Goal: Task Accomplishment & Management: Use online tool/utility

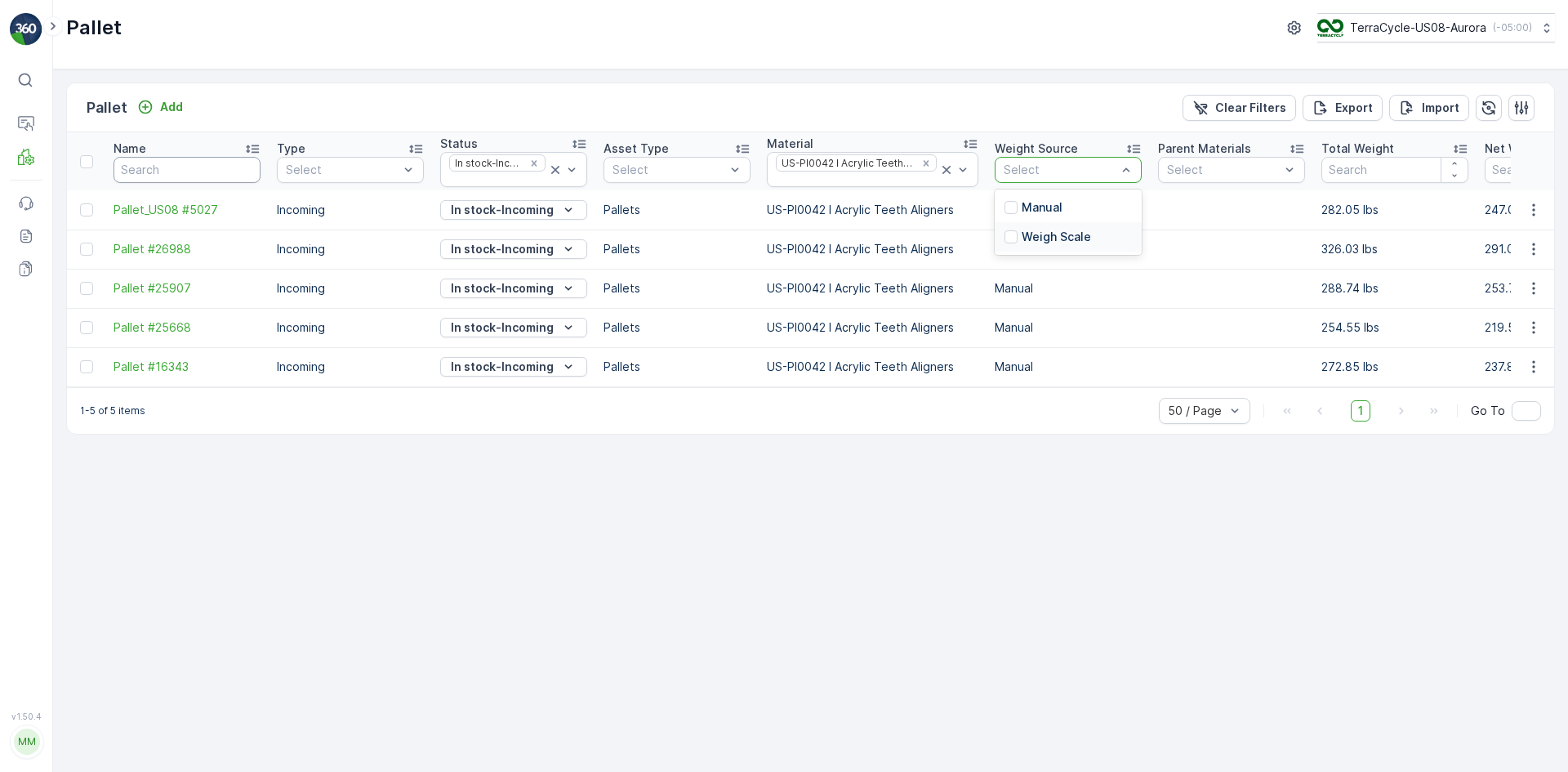
click at [201, 168] on input "text" at bounding box center [187, 170] width 147 height 26
paste input "TC5400"
type input "TC5400"
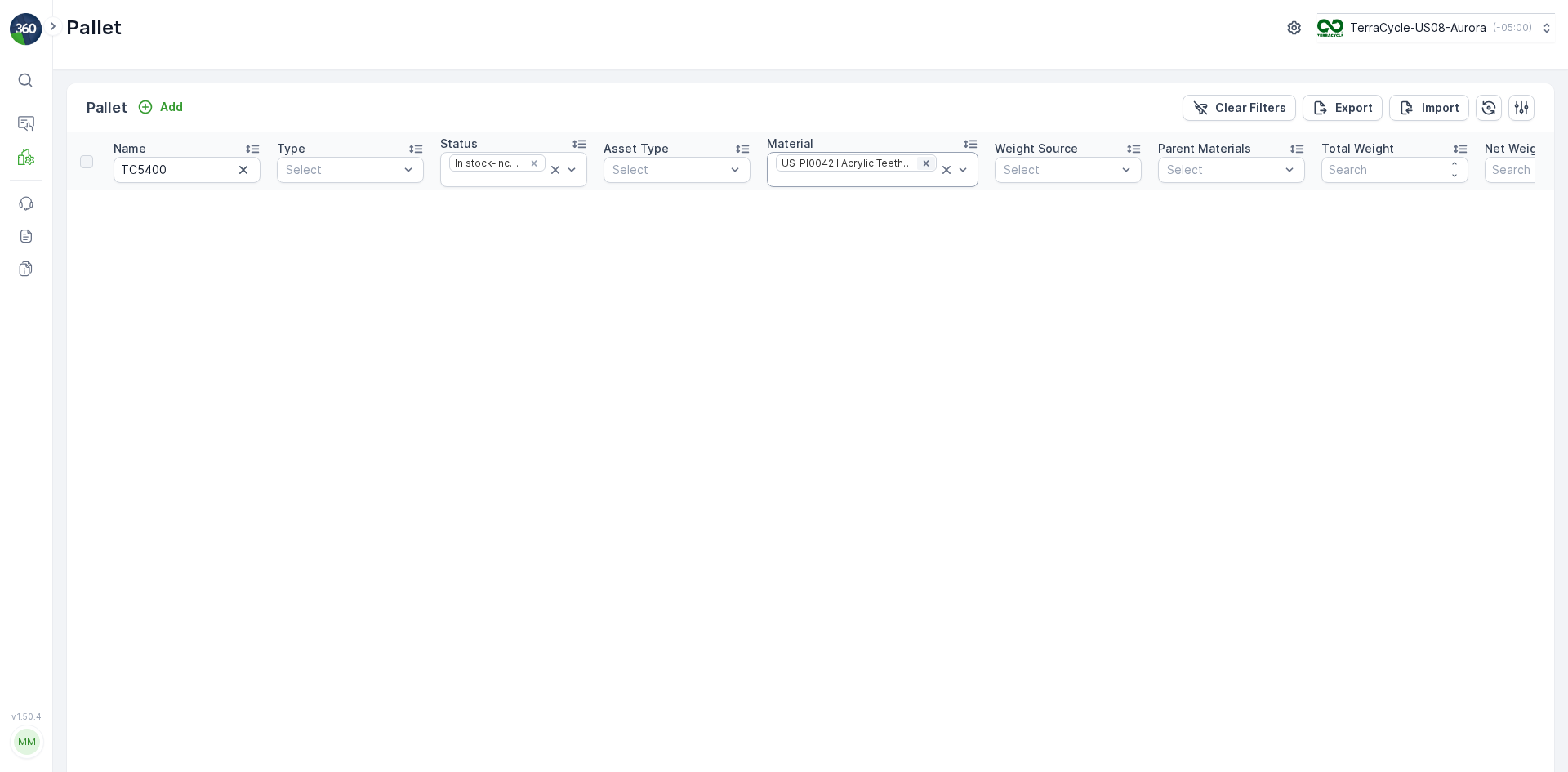
click at [924, 163] on icon "Remove US-PI0042 I Acrylic Teeth Aligners" at bounding box center [926, 163] width 11 height 11
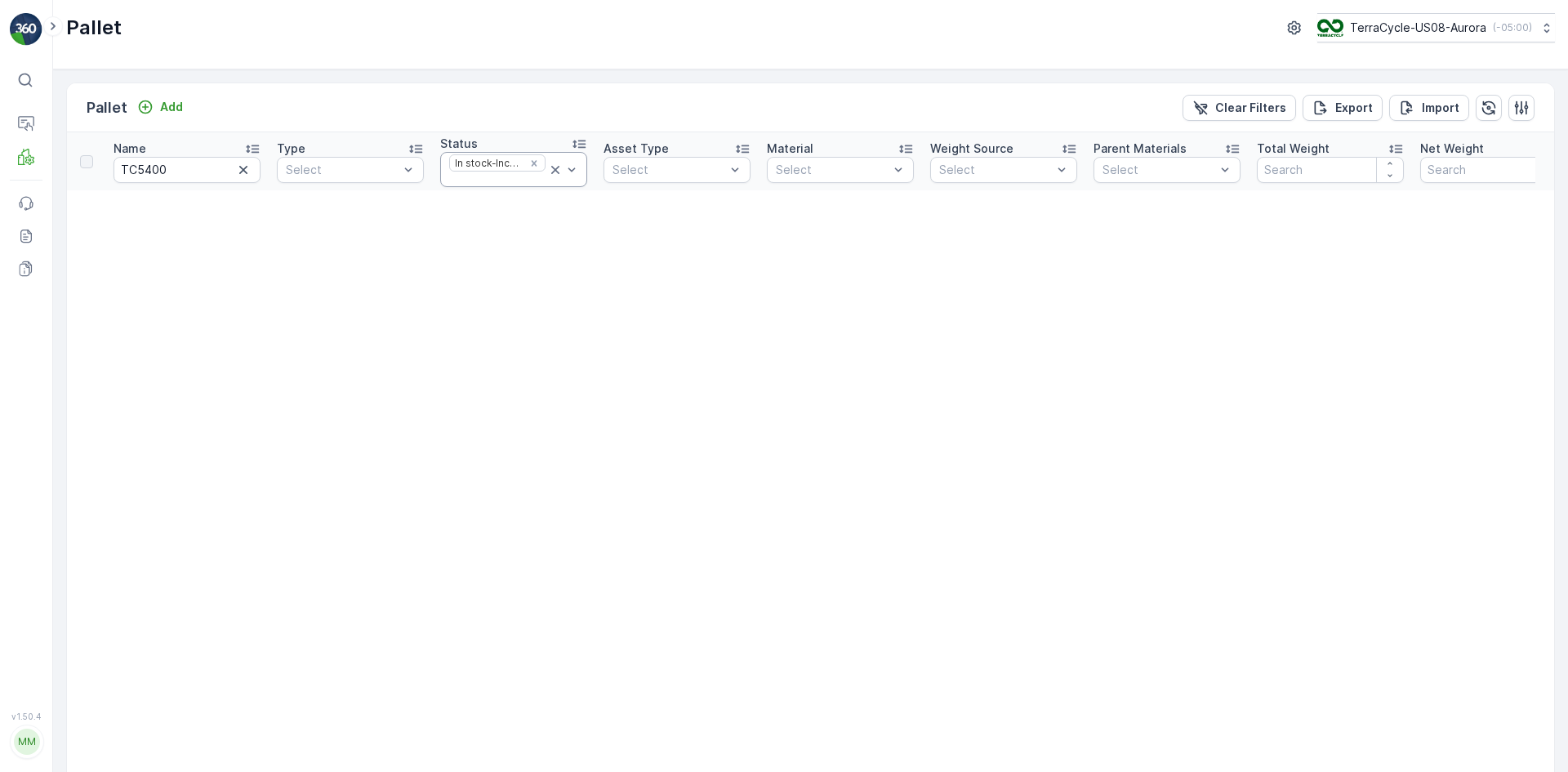
click at [552, 171] on icon at bounding box center [555, 170] width 17 height 17
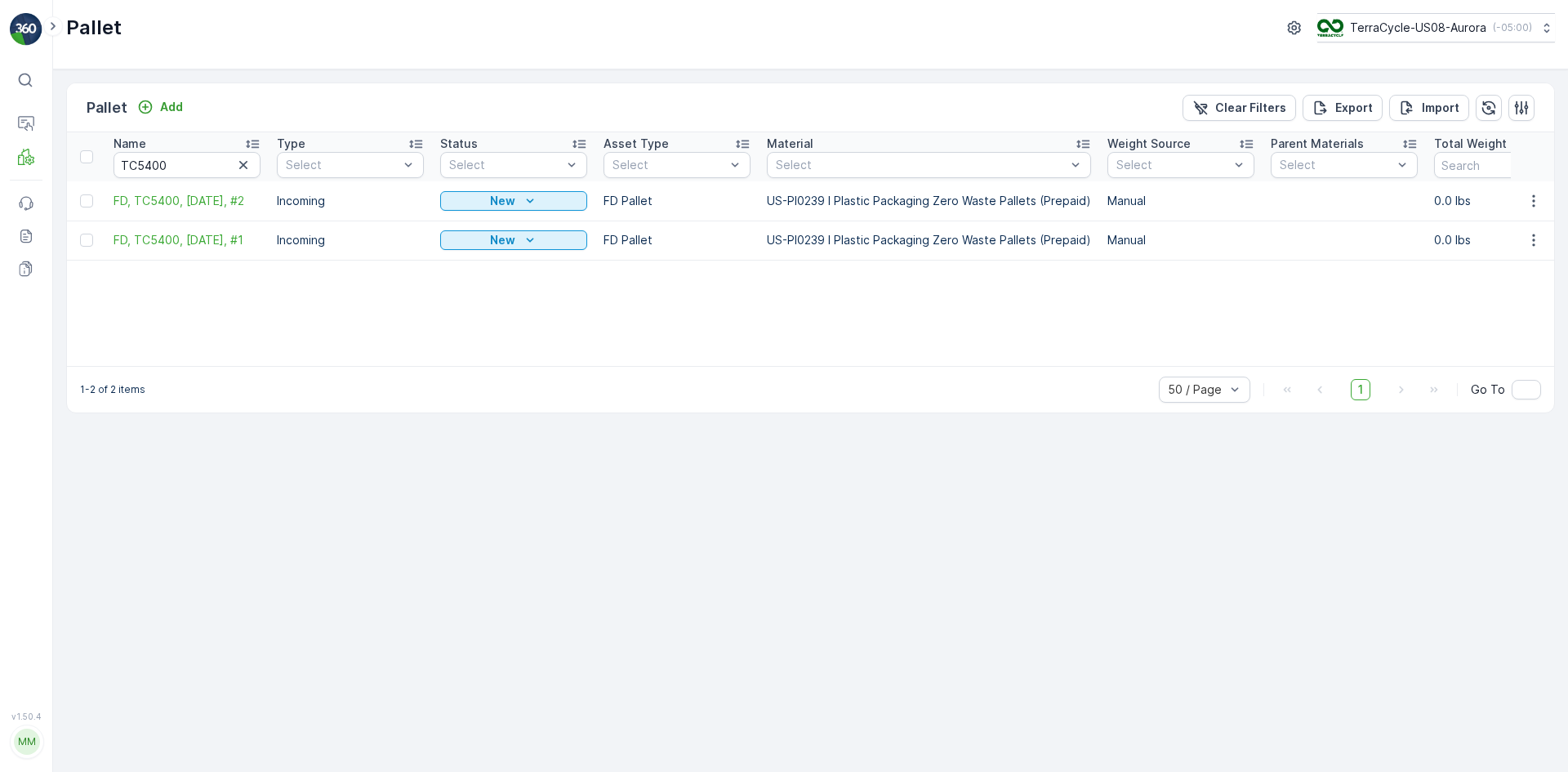
click at [94, 205] on div at bounding box center [88, 201] width 17 height 13
click at [80, 195] on input "checkbox" at bounding box center [80, 195] width 0 height 0
click at [84, 237] on div at bounding box center [86, 239] width 13 height 13
click at [80, 233] on input "checkbox" at bounding box center [80, 233] width 0 height 0
click at [1436, 114] on p "Print QR" at bounding box center [1430, 107] width 49 height 17
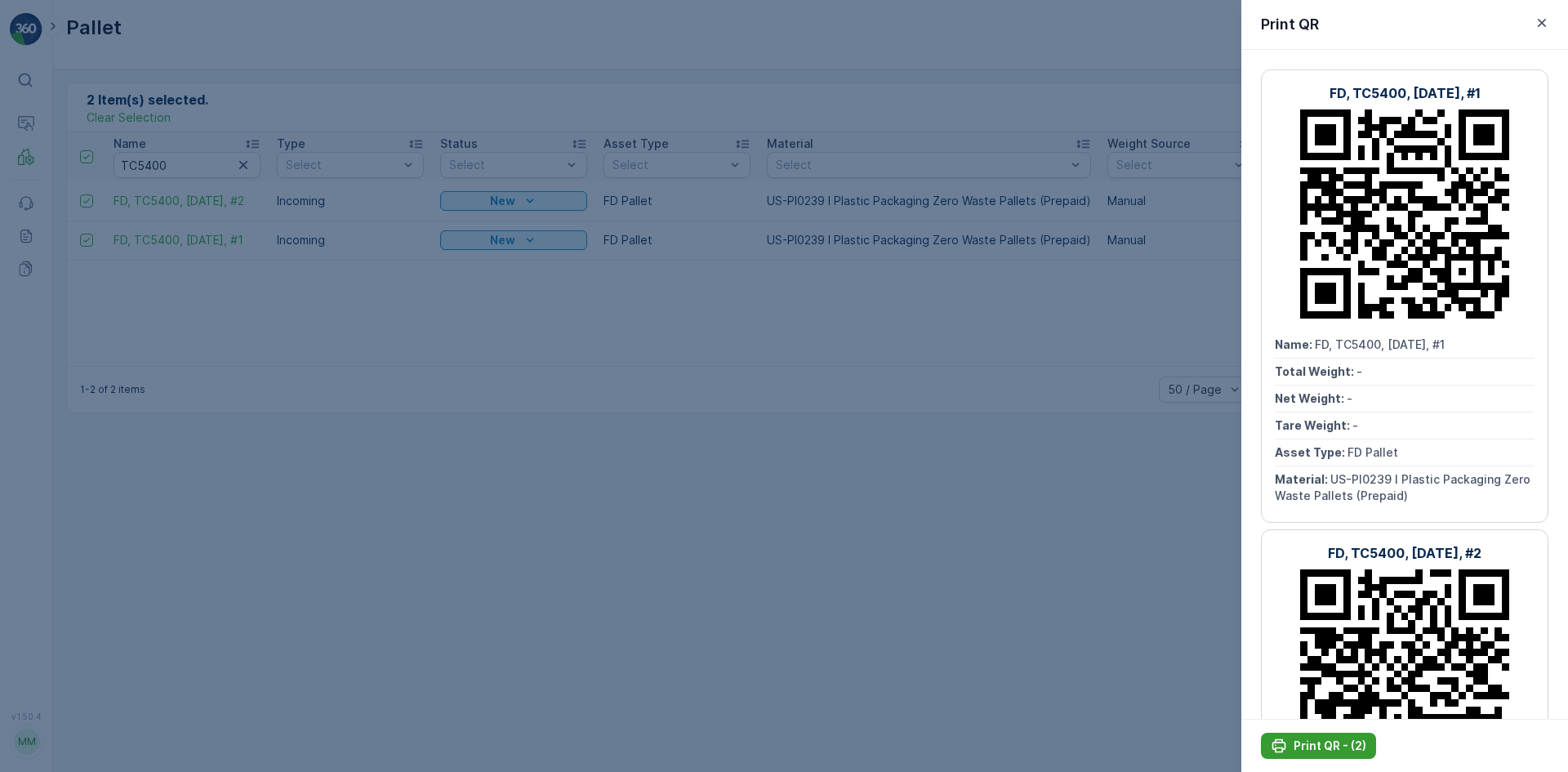
click at [1285, 737] on button "Print QR - (2)" at bounding box center [1318, 746] width 115 height 26
